Goal: Task Accomplishment & Management: Manage account settings

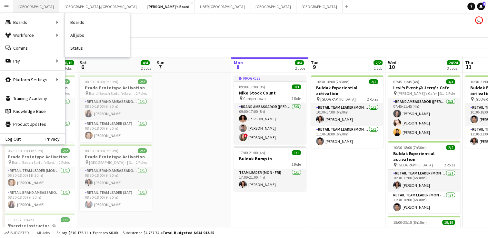
scroll to position [0, 250]
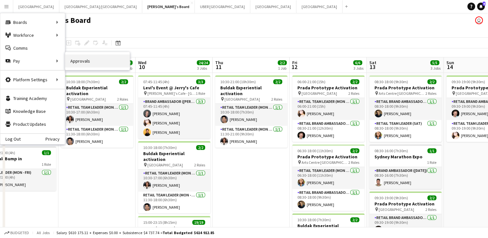
click at [108, 59] on link "Approvals" at bounding box center [97, 60] width 64 height 13
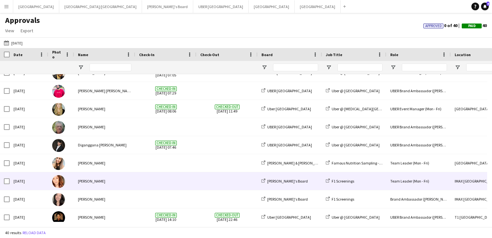
scroll to position [101, 0]
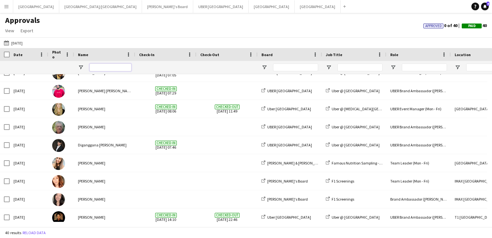
click at [110, 68] on input "Name Filter Input" at bounding box center [111, 67] width 42 height 8
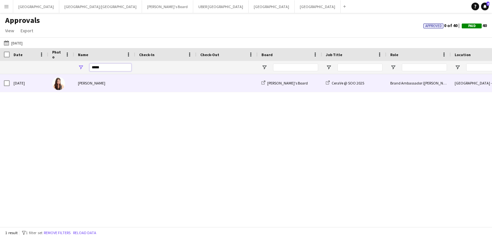
type input "*****"
click at [106, 86] on div "[PERSON_NAME]" at bounding box center [104, 83] width 61 height 18
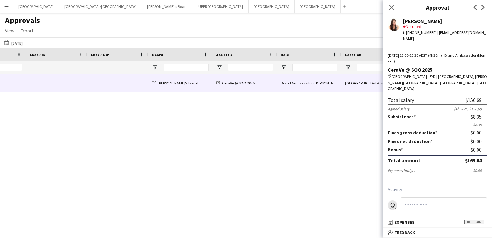
scroll to position [61, 0]
click at [389, 7] on icon "Close pop-in" at bounding box center [392, 7] width 6 height 6
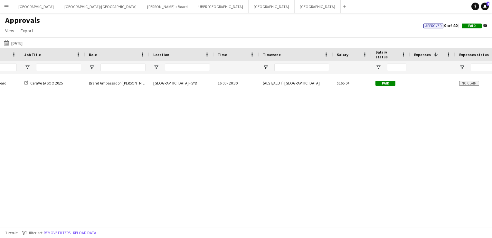
scroll to position [0, 0]
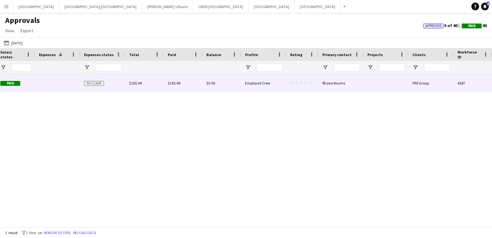
click at [93, 83] on span "No claim" at bounding box center [94, 83] width 20 height 5
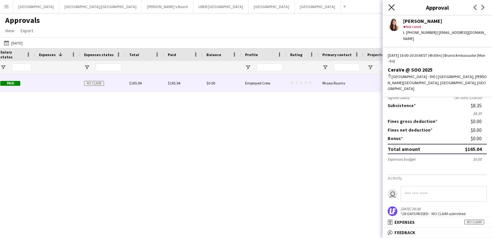
click at [391, 6] on icon at bounding box center [392, 7] width 6 height 6
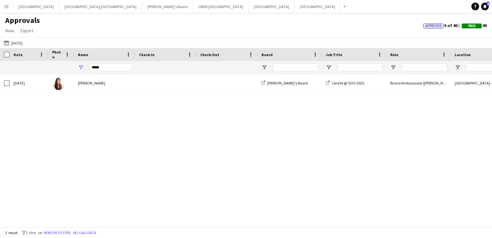
click at [17, 56] on span "Date" at bounding box center [18, 54] width 9 height 5
click at [22, 43] on button "[DATE] [DATE]" at bounding box center [13, 43] width 21 height 8
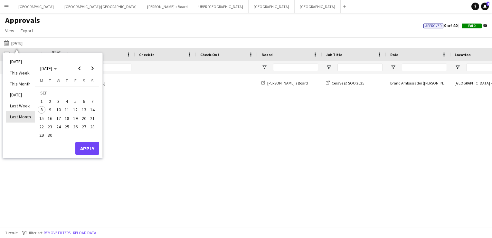
click at [17, 116] on li "Last Month" at bounding box center [20, 116] width 29 height 11
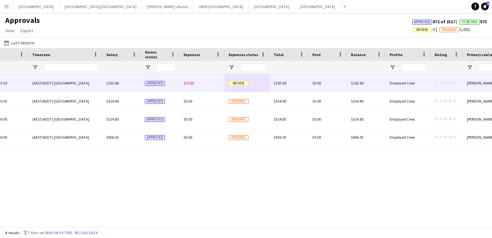
click at [235, 86] on div "Review" at bounding box center [247, 83] width 45 height 18
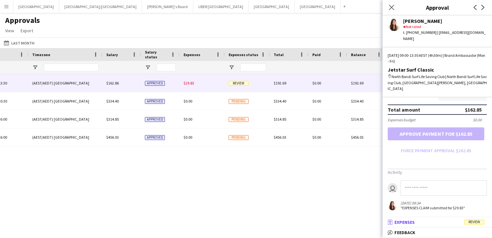
click at [474, 222] on span "Review" at bounding box center [475, 221] width 20 height 5
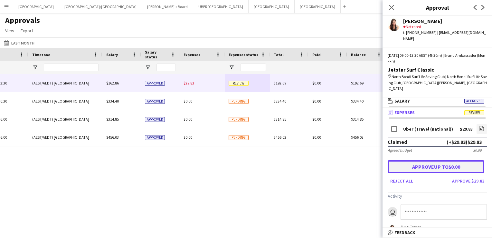
click at [442, 160] on button "Approve up to $0.00" at bounding box center [436, 166] width 97 height 13
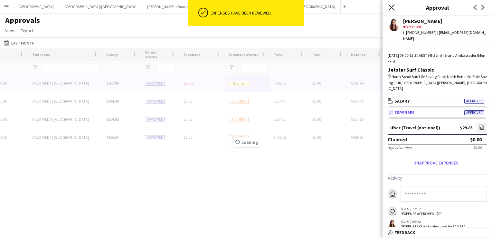
click at [390, 7] on icon "Close pop-in" at bounding box center [392, 7] width 6 height 6
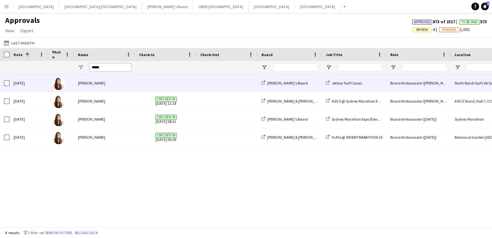
drag, startPoint x: 121, startPoint y: 67, endPoint x: 26, endPoint y: 64, distance: 95.4
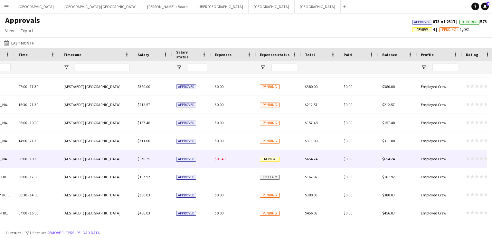
type input "***"
click at [271, 159] on span "Review" at bounding box center [270, 159] width 20 height 5
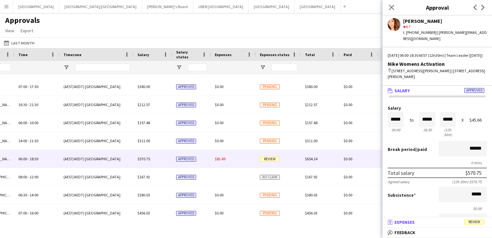
click at [469, 224] on span "Review" at bounding box center [475, 221] width 20 height 5
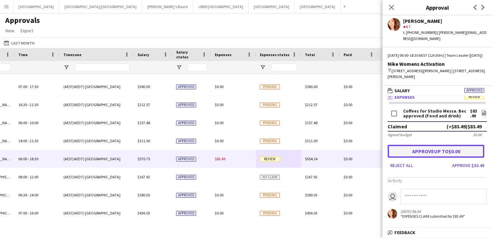
click at [433, 148] on button "Approve up to $0.00" at bounding box center [436, 151] width 97 height 13
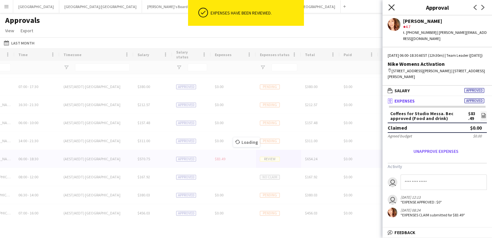
click at [390, 6] on icon at bounding box center [392, 7] width 6 height 6
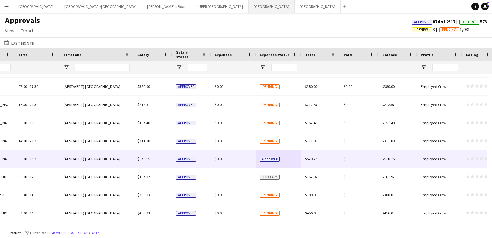
click at [249, 7] on button "Melbourne Close" at bounding box center [272, 6] width 46 height 13
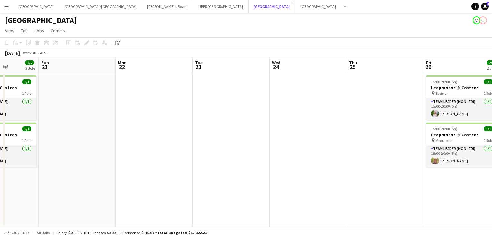
scroll to position [0, 270]
click at [142, 1] on button "Tennille's Board Close" at bounding box center [167, 6] width 51 height 13
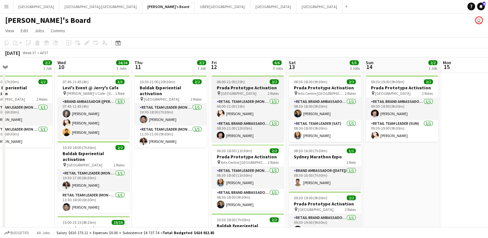
click at [249, 79] on div "06:00-21:00 (15h) 2/2" at bounding box center [247, 81] width 72 height 5
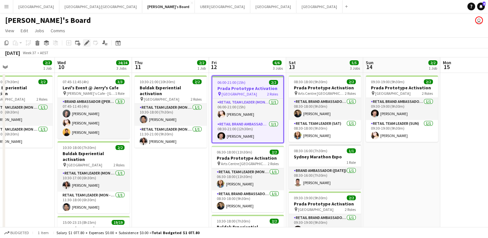
click at [85, 42] on icon "Edit" at bounding box center [86, 42] width 5 height 5
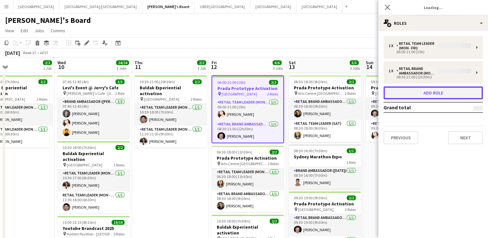
click at [433, 90] on button "Add role" at bounding box center [432, 92] width 99 height 13
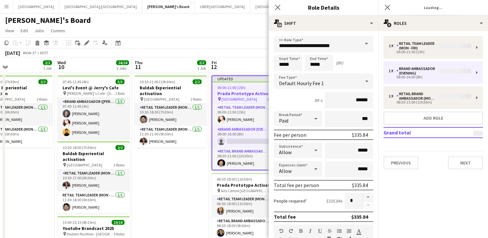
click at [360, 40] on span at bounding box center [366, 43] width 14 height 15
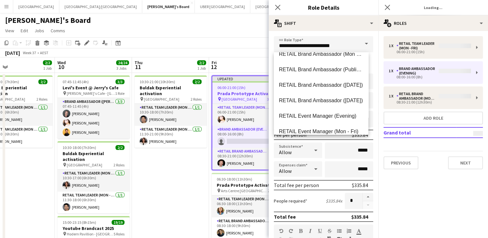
scroll to position [401, 0]
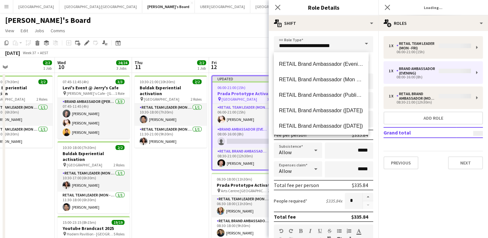
drag, startPoint x: 311, startPoint y: 81, endPoint x: 300, endPoint y: 78, distance: 11.2
click at [300, 78] on span "RETAIL Brand Ambassador (Mon - Fri)" at bounding box center [321, 79] width 84 height 6
type input "**********"
type input "******"
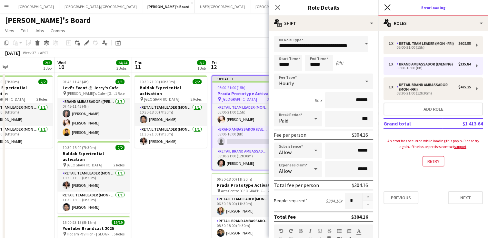
click at [388, 6] on icon at bounding box center [387, 7] width 6 height 6
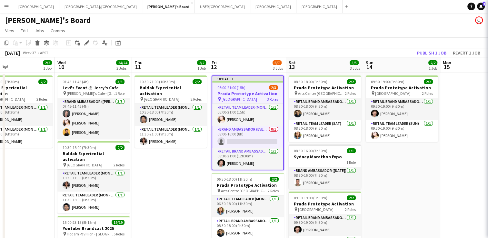
scroll to position [0, 0]
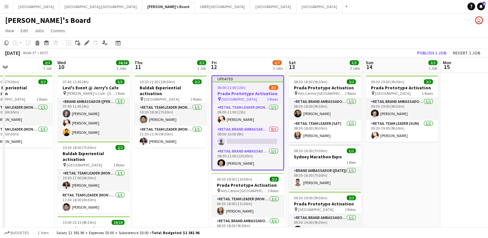
click at [259, 92] on h3 "Prada Prototype Activation" at bounding box center [247, 94] width 71 height 6
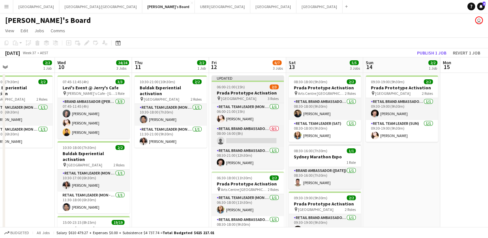
drag, startPoint x: 259, startPoint y: 92, endPoint x: 255, endPoint y: 83, distance: 9.7
click at [255, 83] on app-job-card "Updated 06:00-21:00 (15h) 2/3 Prada Prototype Activation pin Melbourne Central …" at bounding box center [247, 121] width 72 height 93
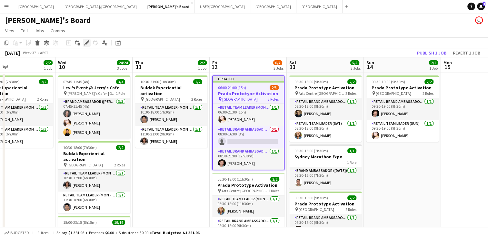
click at [87, 40] on div "Edit" at bounding box center [87, 43] width 8 height 8
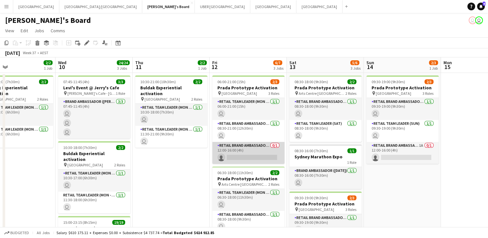
scroll to position [106, 0]
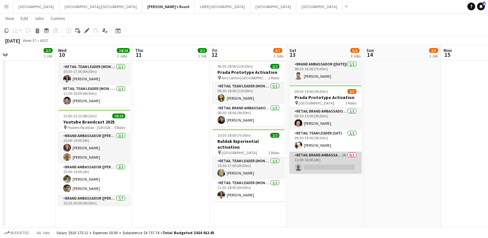
click at [335, 166] on app-card-role "RETAIL Brand Ambassador ([DATE]) 1A 0/1 12:00-16:00 (4h) single-neutral-actions" at bounding box center [325, 162] width 72 height 22
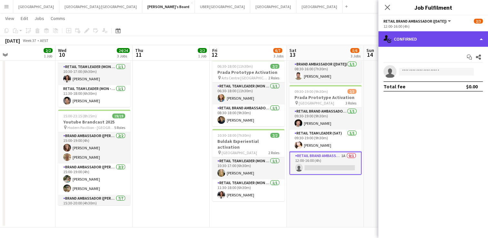
click at [432, 37] on div "single-neutral-actions-check-2 Confirmed" at bounding box center [433, 38] width 110 height 15
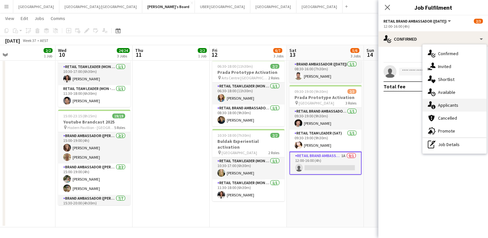
click at [458, 104] on div "single-neutral-actions-information Applicants" at bounding box center [454, 105] width 64 height 13
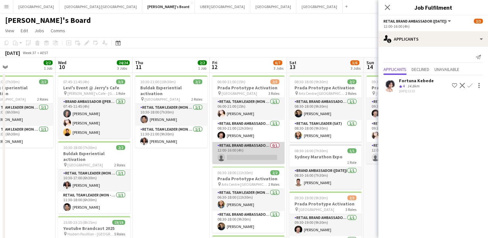
scroll to position [0, 291]
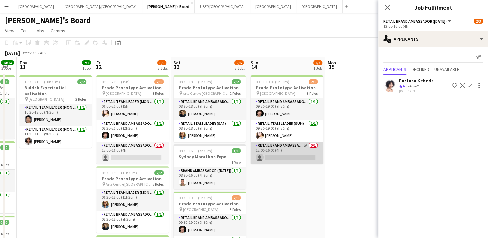
click at [282, 157] on app-card-role "RETAIL Brand Ambassador ([DATE]) 1A 0/1 12:00-16:00 (4h) single-neutral-actions" at bounding box center [286, 153] width 72 height 22
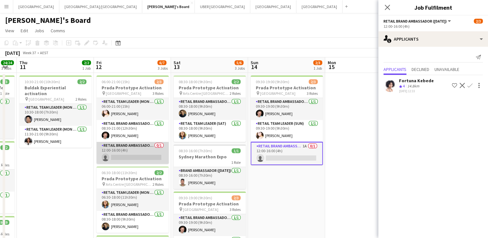
click at [142, 152] on app-card-role "RETAIL Brand Ambassador (Mon - Fri) 0/1 12:00-16:00 (4h) single-neutral-actions" at bounding box center [132, 153] width 72 height 22
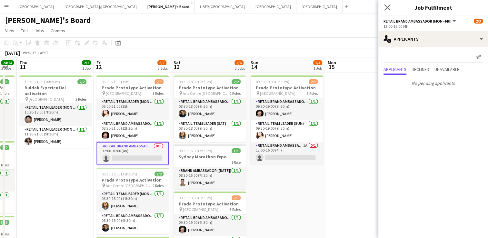
click at [382, 8] on app-icon "Close pop-in" at bounding box center [386, 7] width 9 height 9
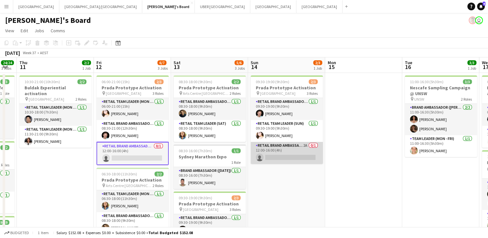
click at [294, 155] on app-card-role "RETAIL Brand Ambassador ([DATE]) 2A 0/1 12:00-16:00 (4h) single-neutral-actions" at bounding box center [286, 153] width 72 height 22
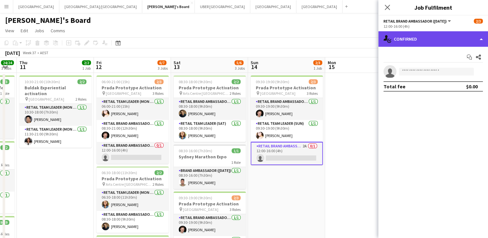
click at [422, 39] on div "single-neutral-actions-check-2 Confirmed" at bounding box center [433, 38] width 110 height 15
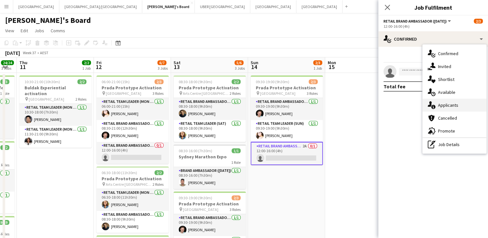
click at [440, 106] on span "Applicants" at bounding box center [448, 105] width 20 height 6
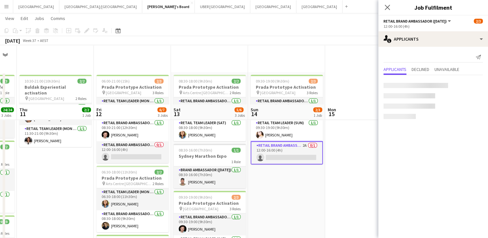
scroll to position [72, 0]
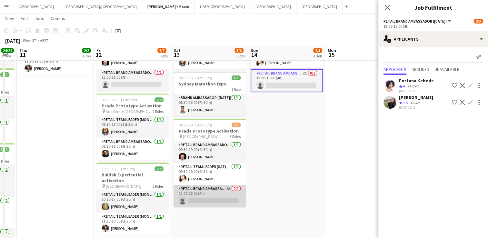
click at [189, 194] on app-card-role "RETAIL Brand Ambassador ([DATE]) 2A 0/1 12:00-16:00 (4h) single-neutral-actions" at bounding box center [209, 196] width 72 height 22
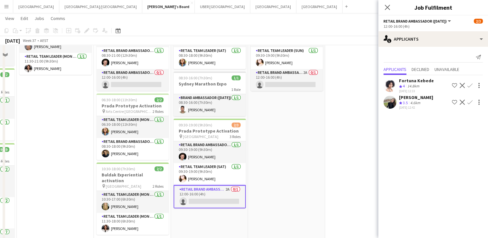
scroll to position [0, 0]
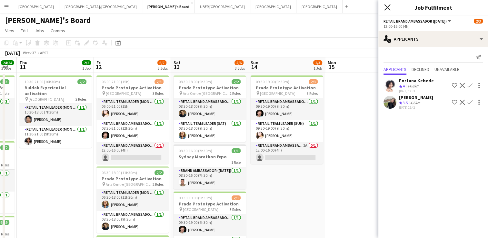
click at [384, 8] on icon "Close pop-in" at bounding box center [387, 7] width 6 height 6
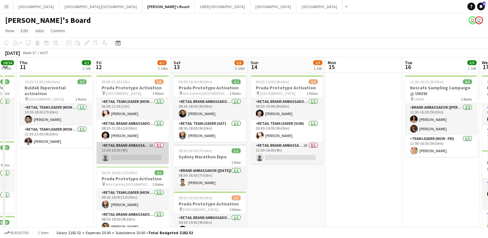
click at [120, 155] on app-card-role "RETAIL Brand Ambassador (Mon - Fri) 1A 0/1 12:00-16:00 (4h) single-neutral-acti…" at bounding box center [132, 153] width 72 height 22
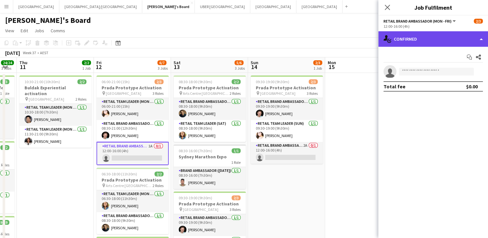
click at [414, 36] on div "single-neutral-actions-check-2 Confirmed" at bounding box center [433, 38] width 110 height 15
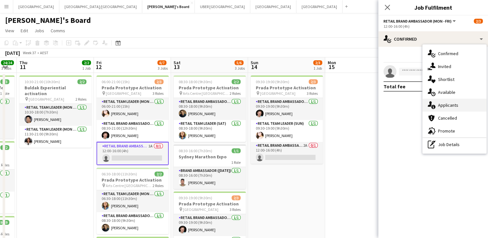
click at [466, 104] on div "single-neutral-actions-information Applicants" at bounding box center [454, 105] width 64 height 13
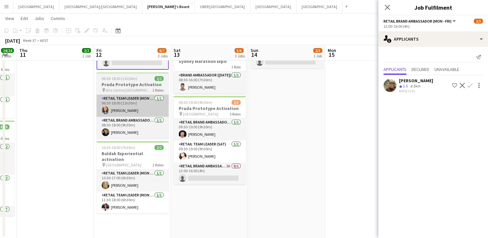
scroll to position [94, 0]
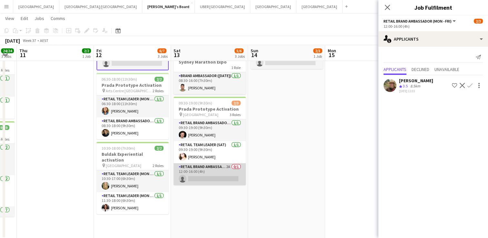
click at [210, 169] on app-card-role "RETAIL Brand Ambassador ([DATE]) 2A 0/1 12:00-16:00 (4h) single-neutral-actions" at bounding box center [209, 174] width 72 height 22
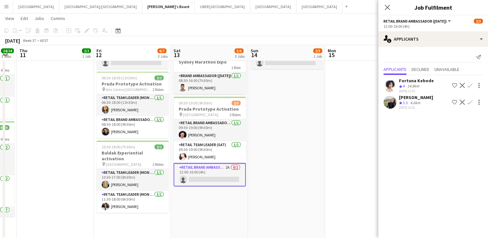
scroll to position [46, 0]
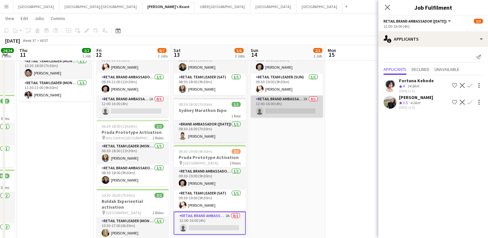
click at [283, 110] on app-card-role "RETAIL Brand Ambassador ([DATE]) 2A 0/1 12:00-16:00 (4h) single-neutral-actions" at bounding box center [286, 106] width 72 height 22
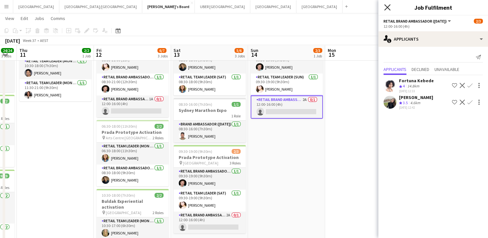
click at [385, 5] on icon at bounding box center [387, 7] width 6 height 6
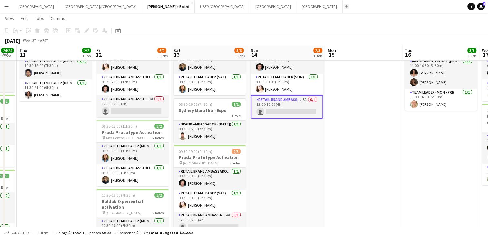
click at [345, 6] on app-icon "Add" at bounding box center [346, 6] width 3 height 3
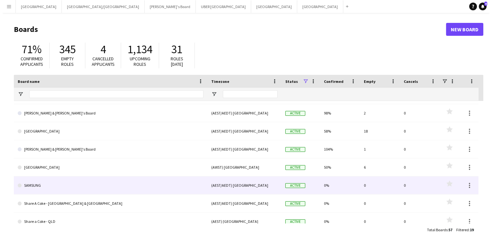
scroll to position [69, 0]
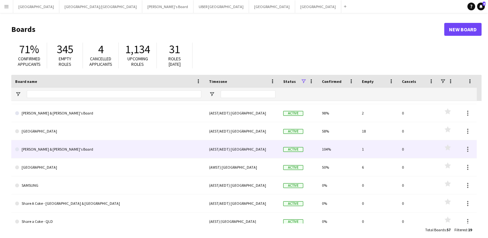
click at [29, 150] on link "[PERSON_NAME] & [PERSON_NAME]'s Board" at bounding box center [108, 149] width 186 height 18
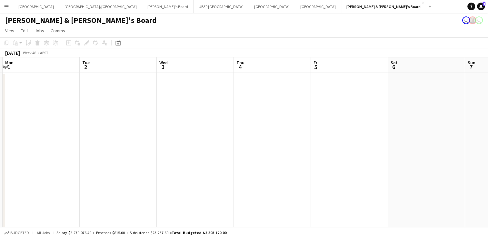
scroll to position [0, 152]
